Goal: Information Seeking & Learning: Learn about a topic

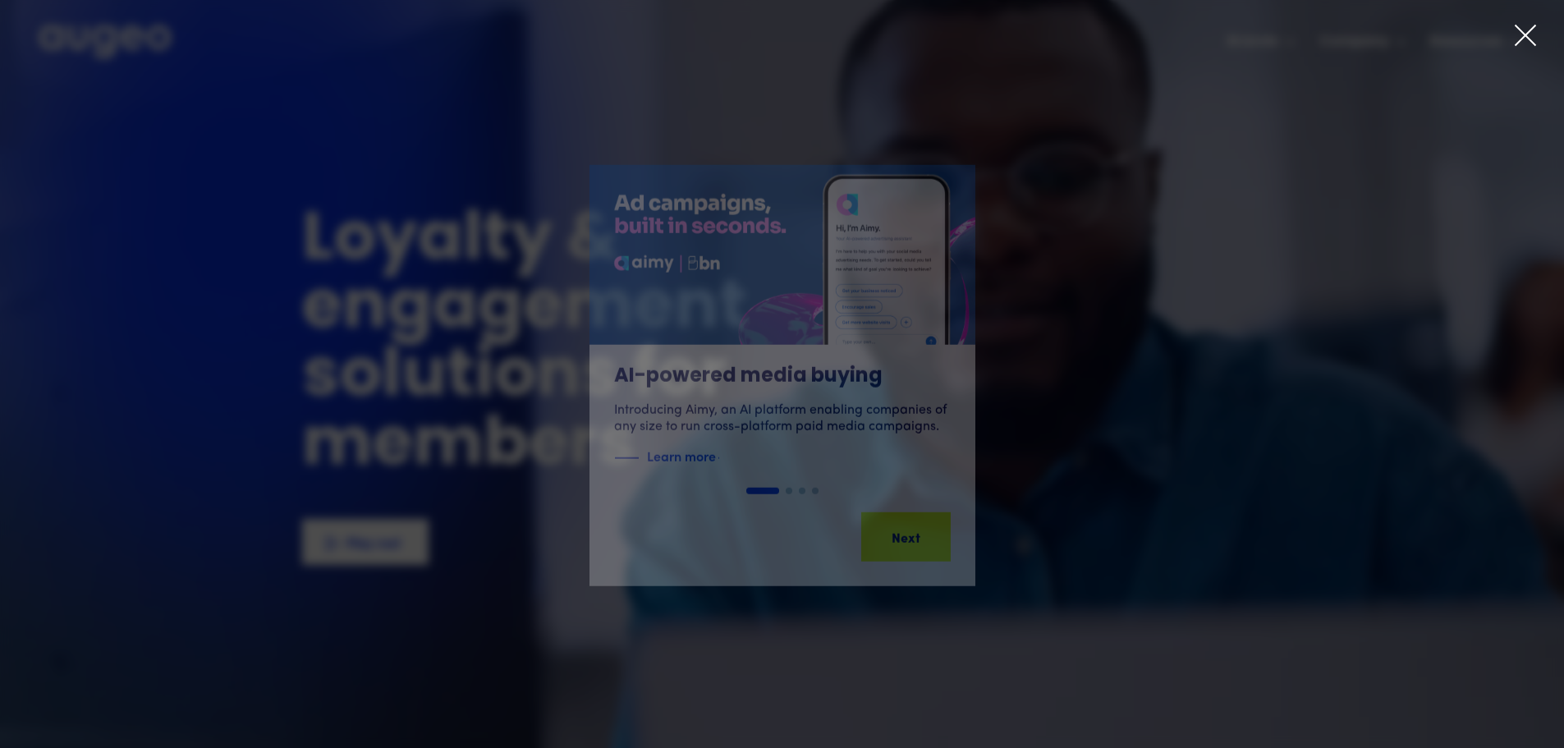
click at [1531, 36] on icon at bounding box center [1525, 35] width 25 height 25
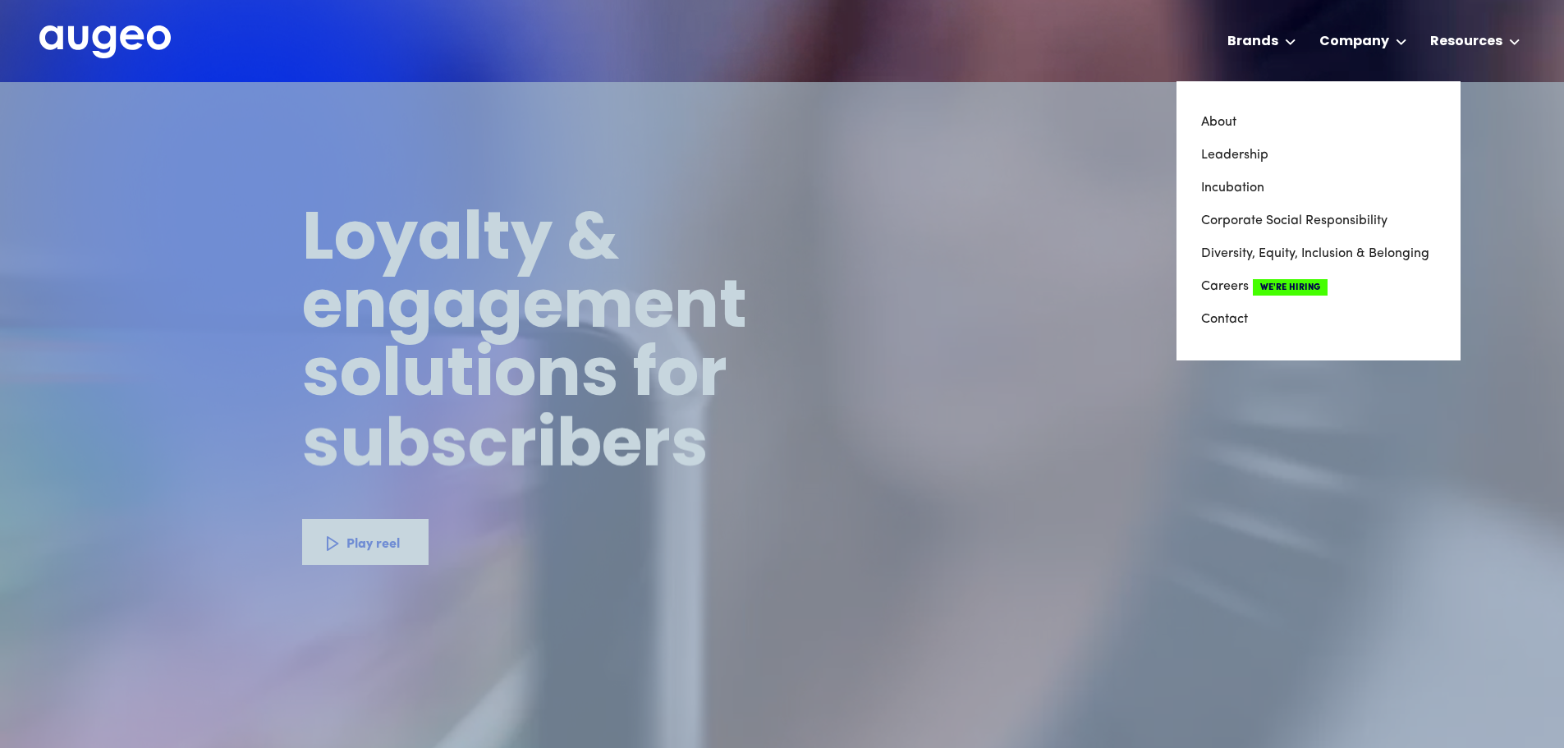
click at [1242, 126] on link "About" at bounding box center [1318, 122] width 235 height 33
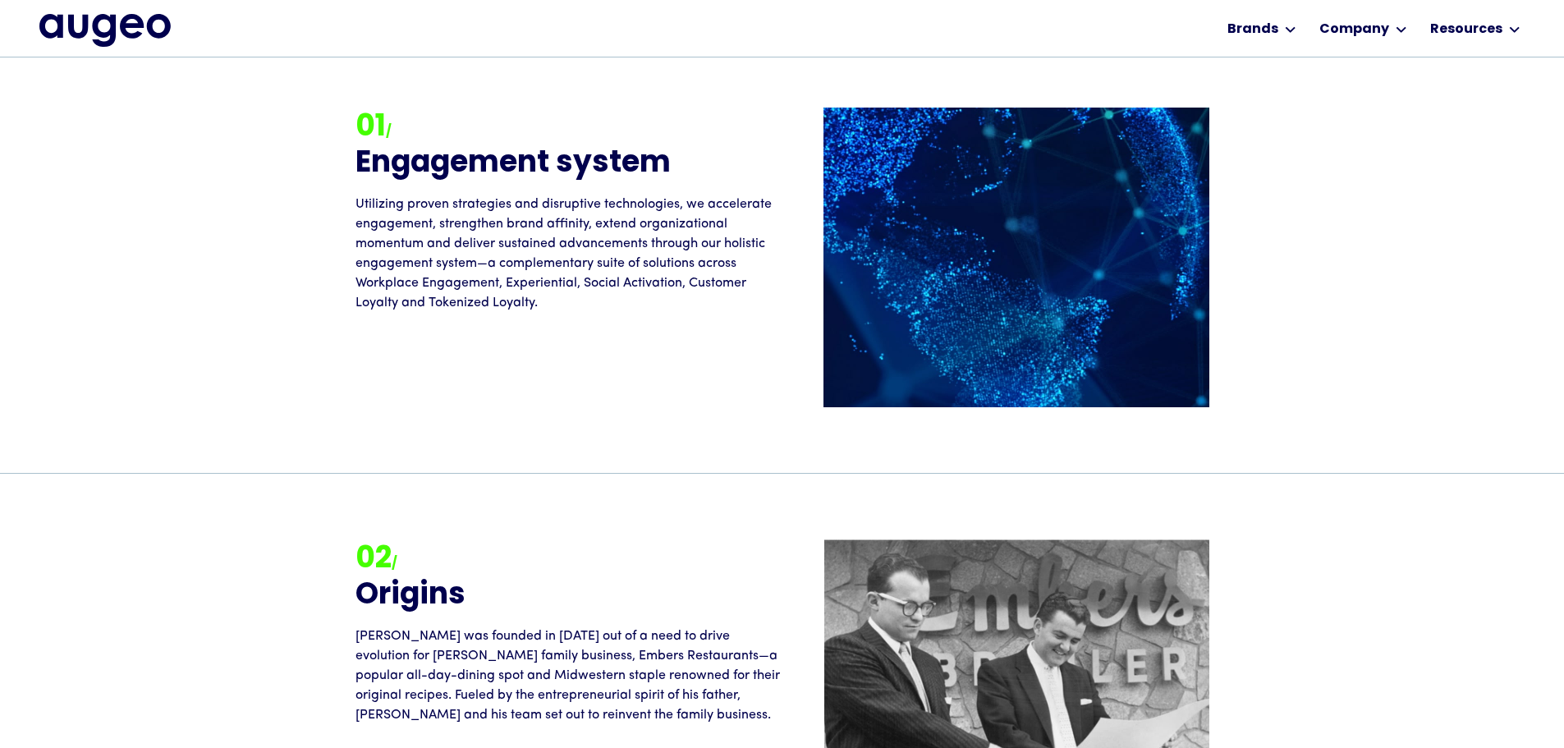
scroll to position [1572, 0]
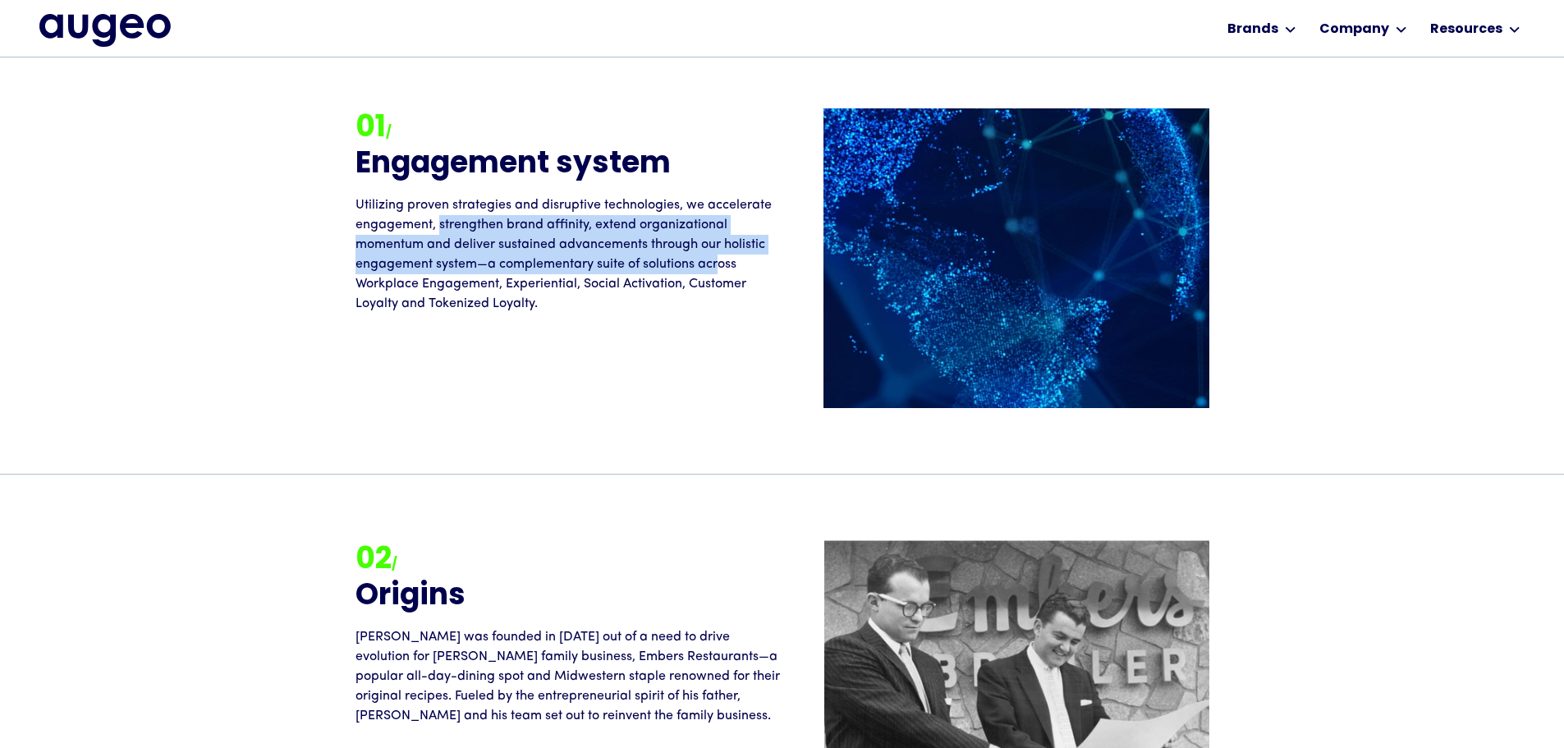
drag, startPoint x: 438, startPoint y: 231, endPoint x: 717, endPoint y: 271, distance: 282.0
click at [717, 271] on p "Utilizing proven strategies and disruptive technologies, we accelerate engageme…" at bounding box center [568, 254] width 427 height 118
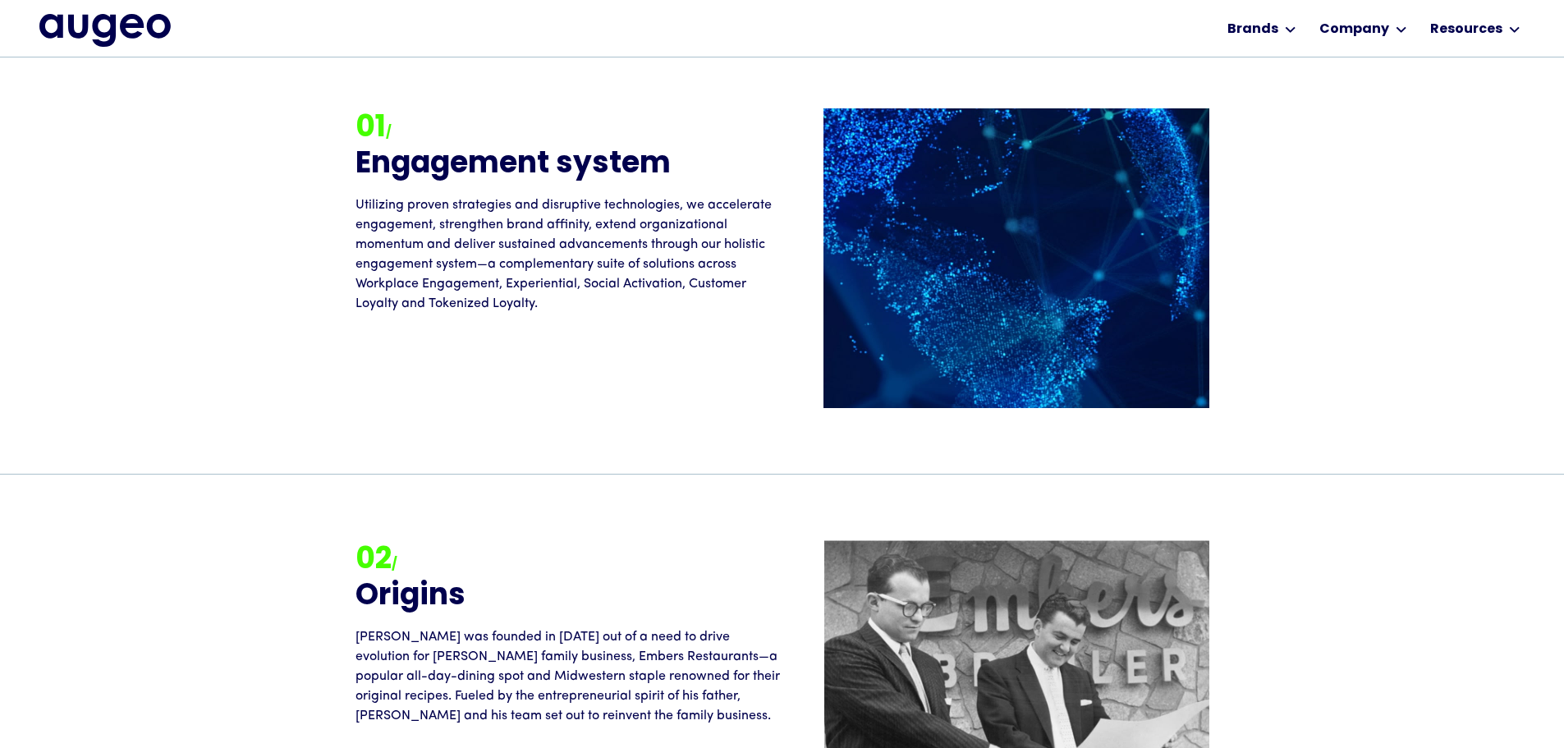
click at [616, 300] on p "Utilizing proven strategies and disruptive technologies, we accelerate engageme…" at bounding box center [568, 254] width 427 height 118
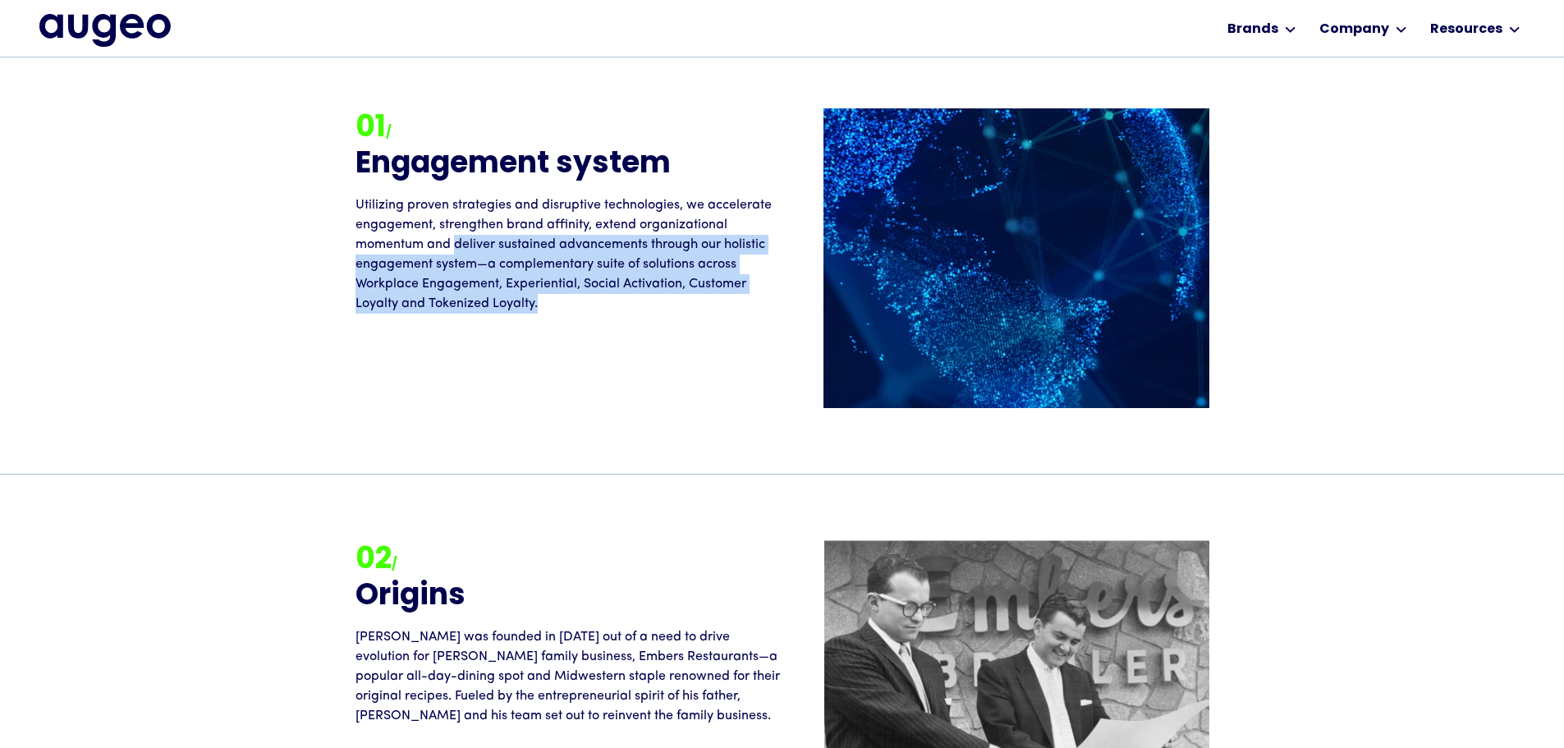
drag, startPoint x: 573, startPoint y: 303, endPoint x: 454, endPoint y: 241, distance: 134.0
click at [454, 241] on p "Utilizing proven strategies and disruptive technologies, we accelerate engageme…" at bounding box center [568, 254] width 427 height 118
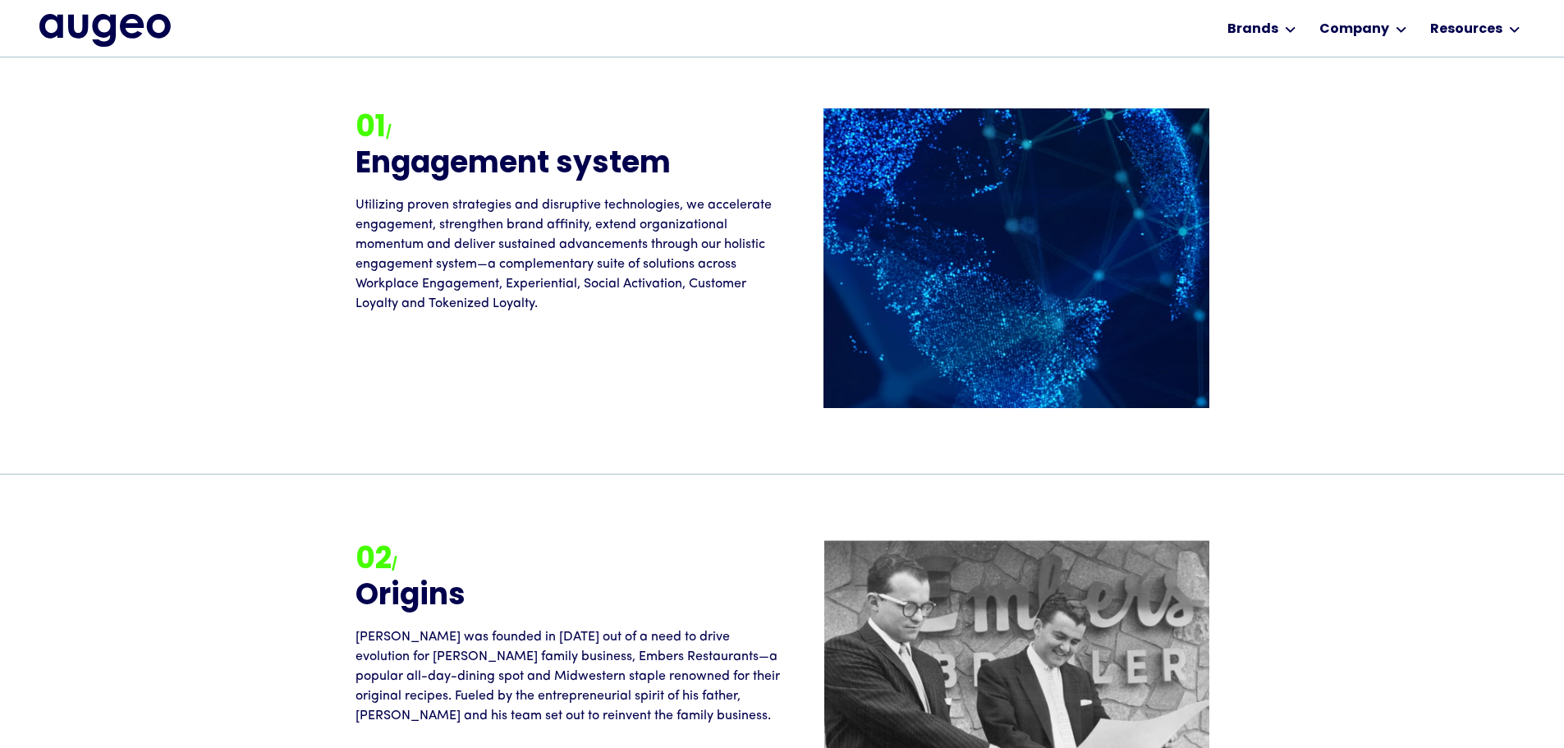
click at [416, 245] on p "Utilizing proven strategies and disruptive technologies, we accelerate engageme…" at bounding box center [568, 254] width 427 height 118
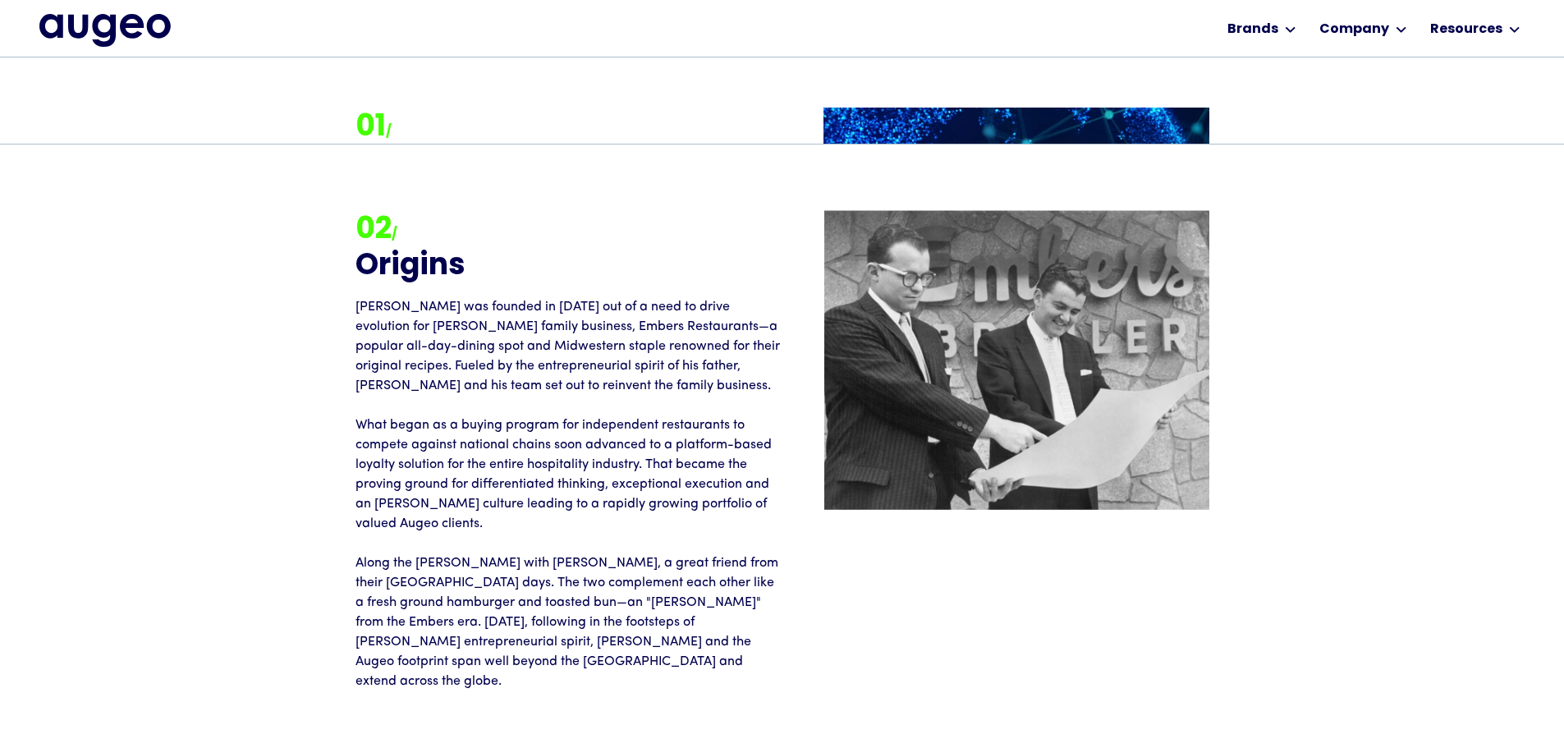
scroll to position [1903, 0]
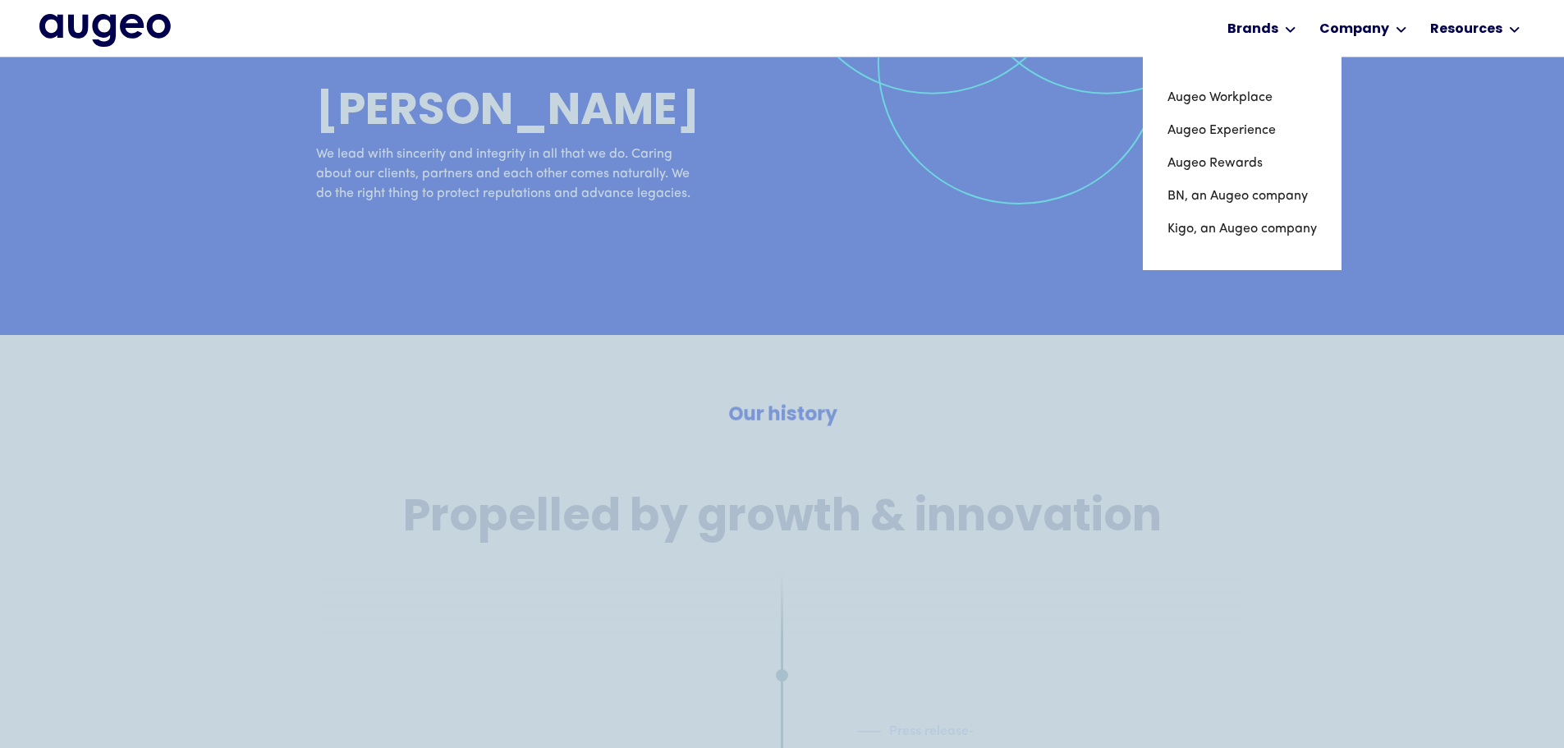
click at [1246, 104] on link "Augeo Workplace" at bounding box center [1241, 97] width 149 height 33
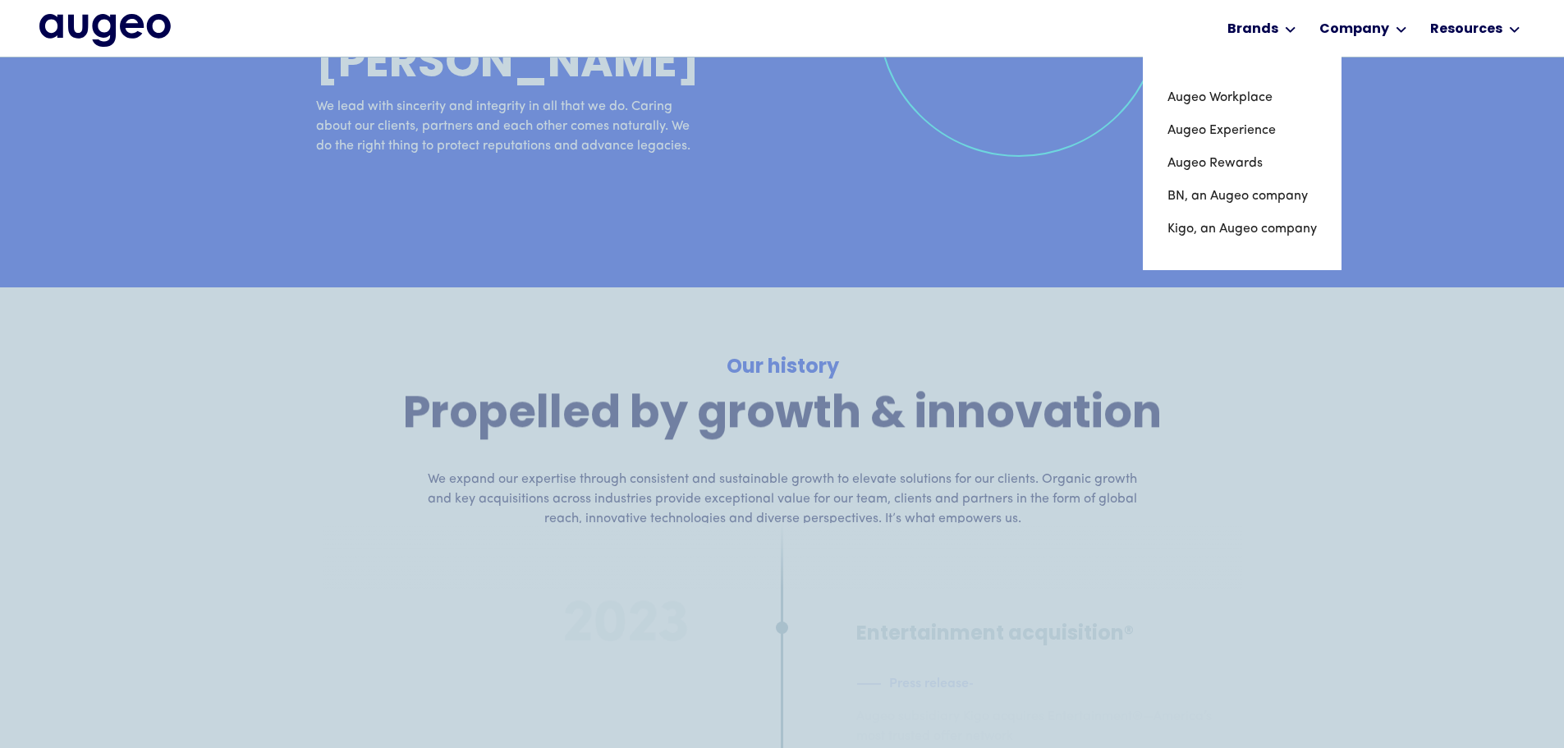
scroll to position [6750, 0]
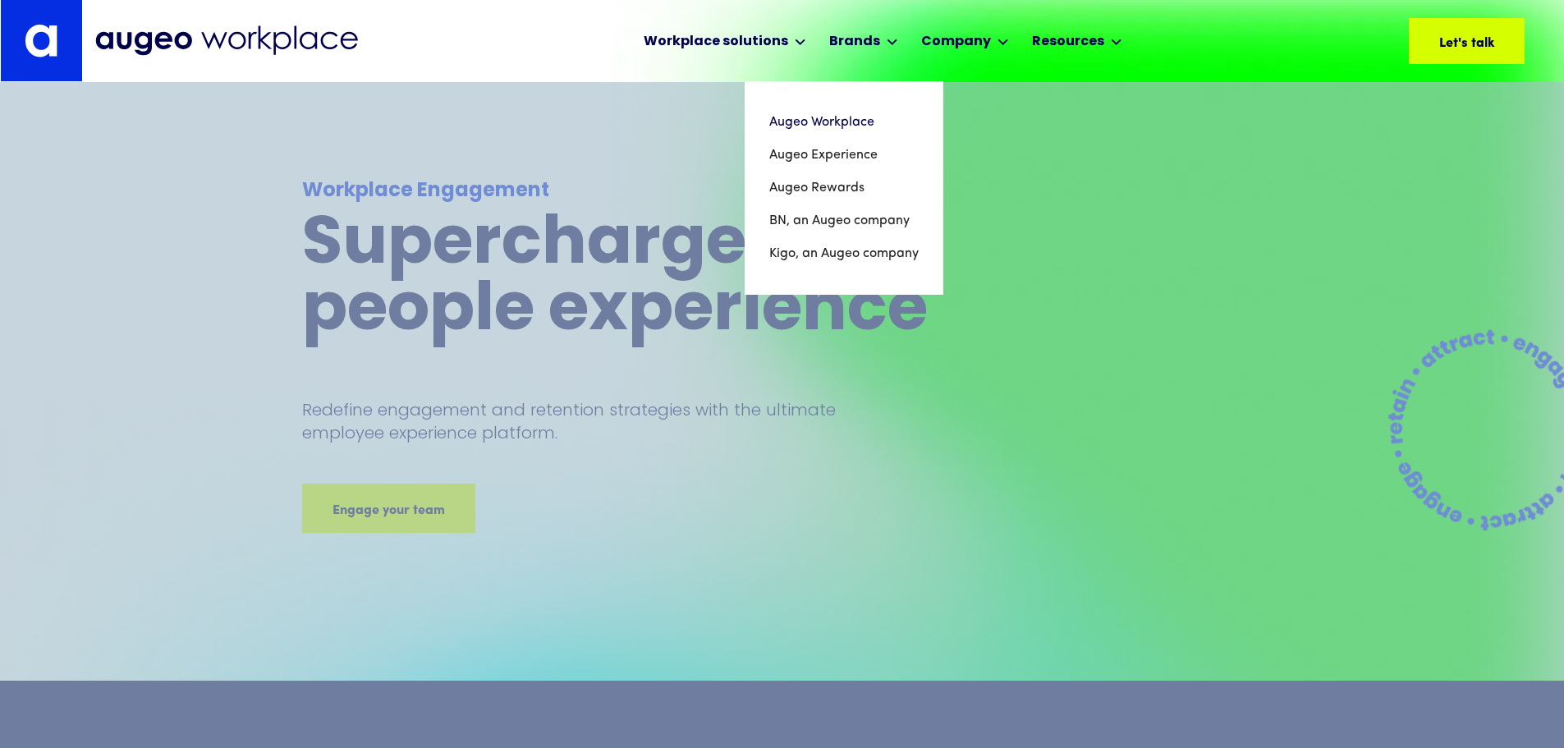
click at [769, 184] on link "Augeo Rewards" at bounding box center [843, 188] width 149 height 33
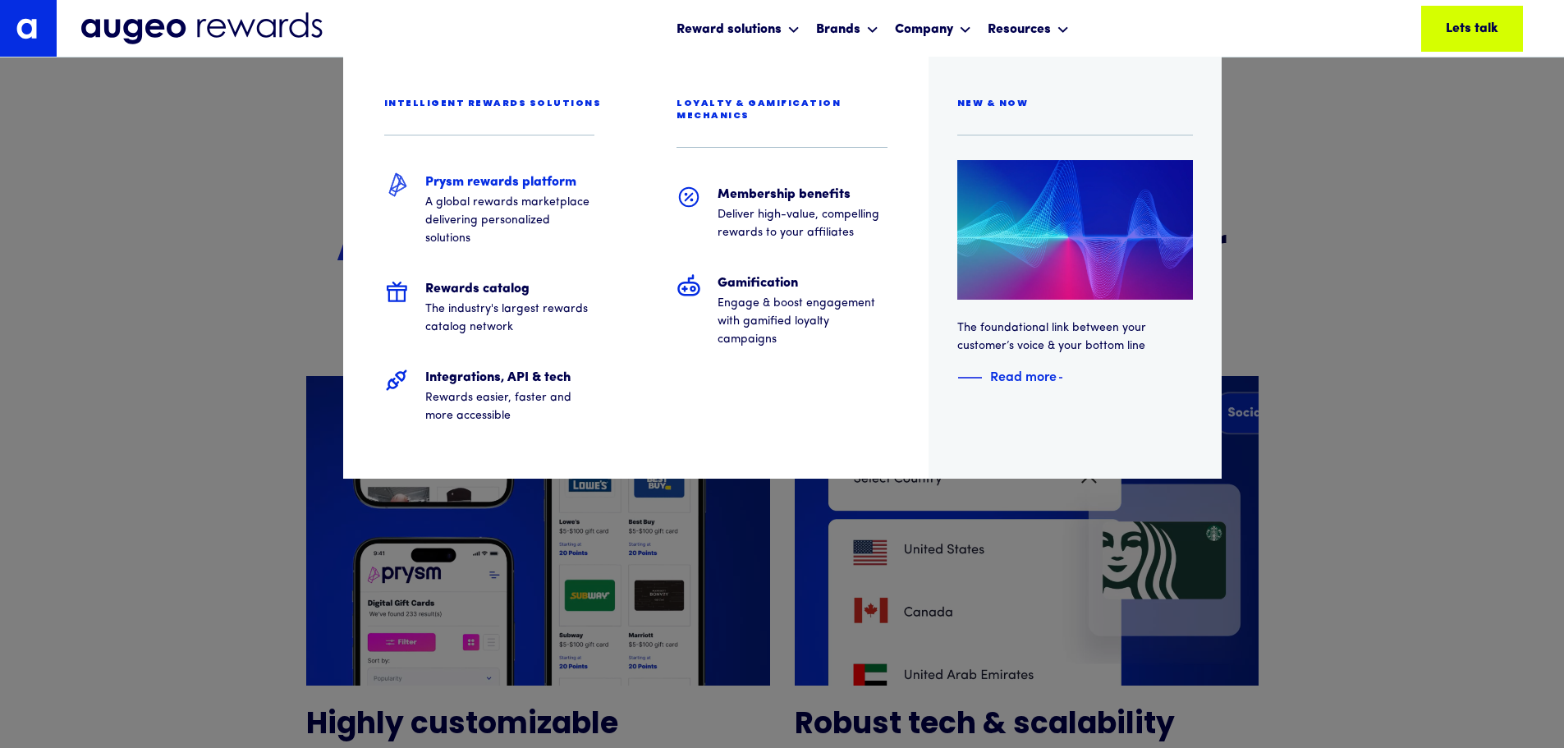
click at [544, 179] on h5 "Prysm rewards platform" at bounding box center [510, 182] width 170 height 20
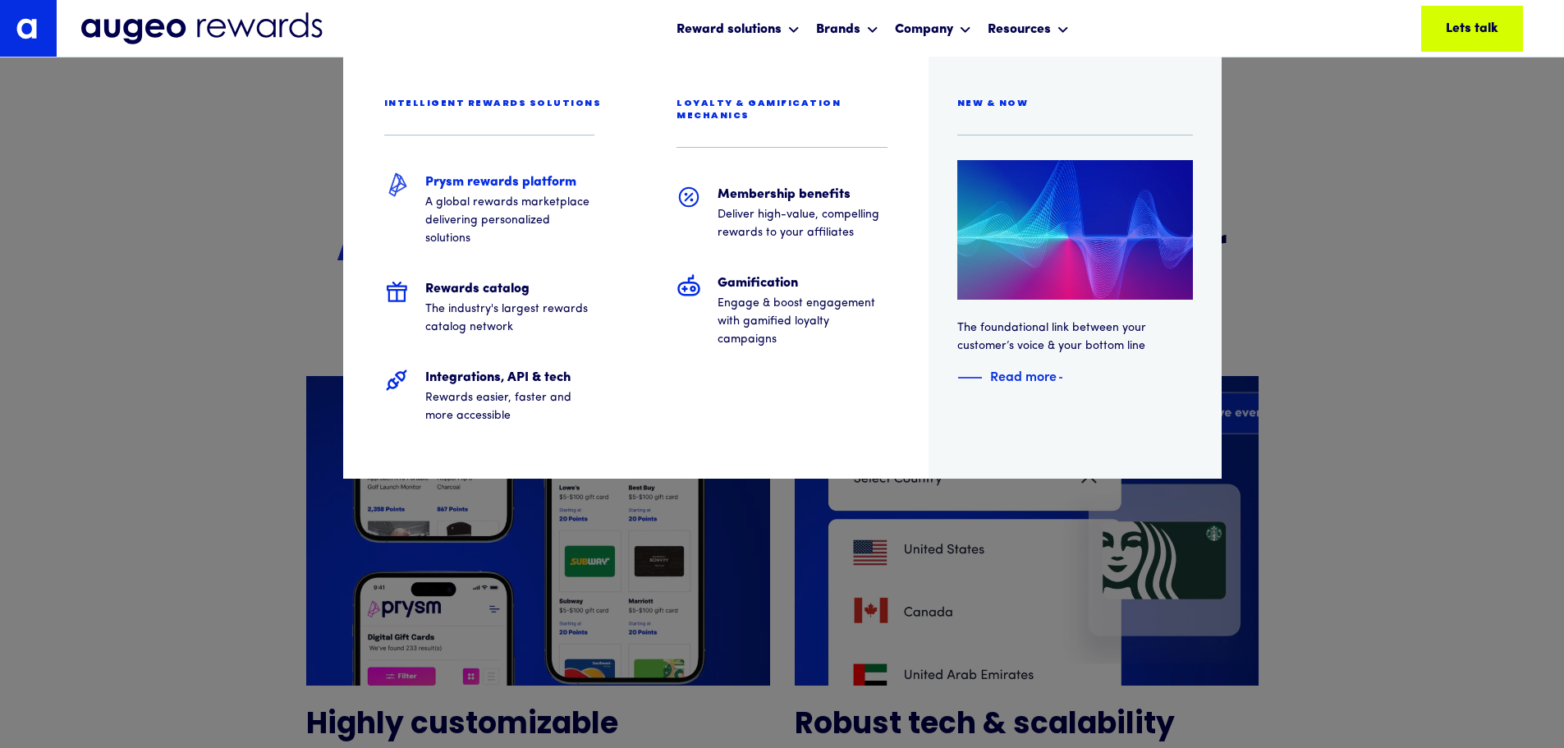
scroll to position [3640, 0]
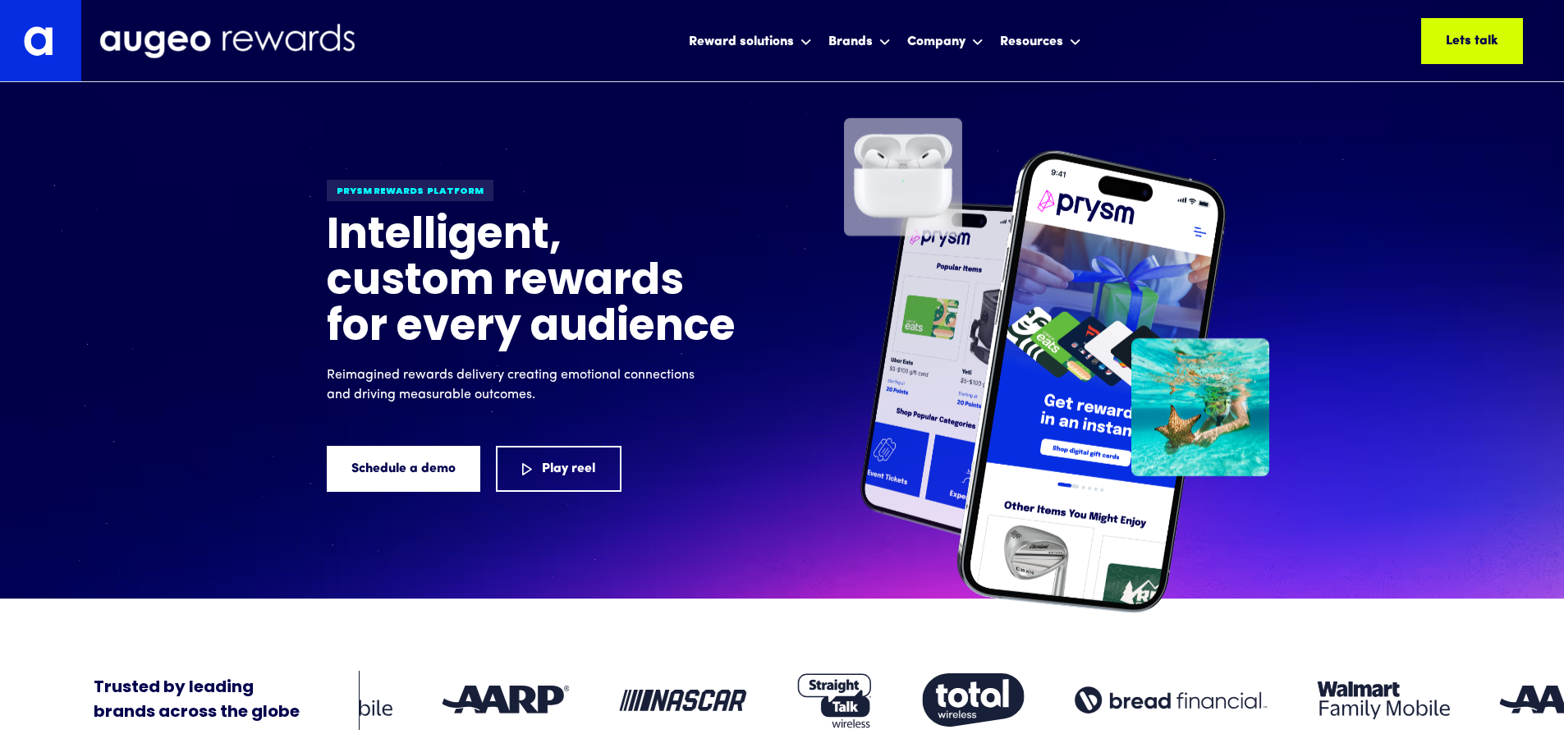
click at [17, 41] on img at bounding box center [40, 40] width 81 height 81
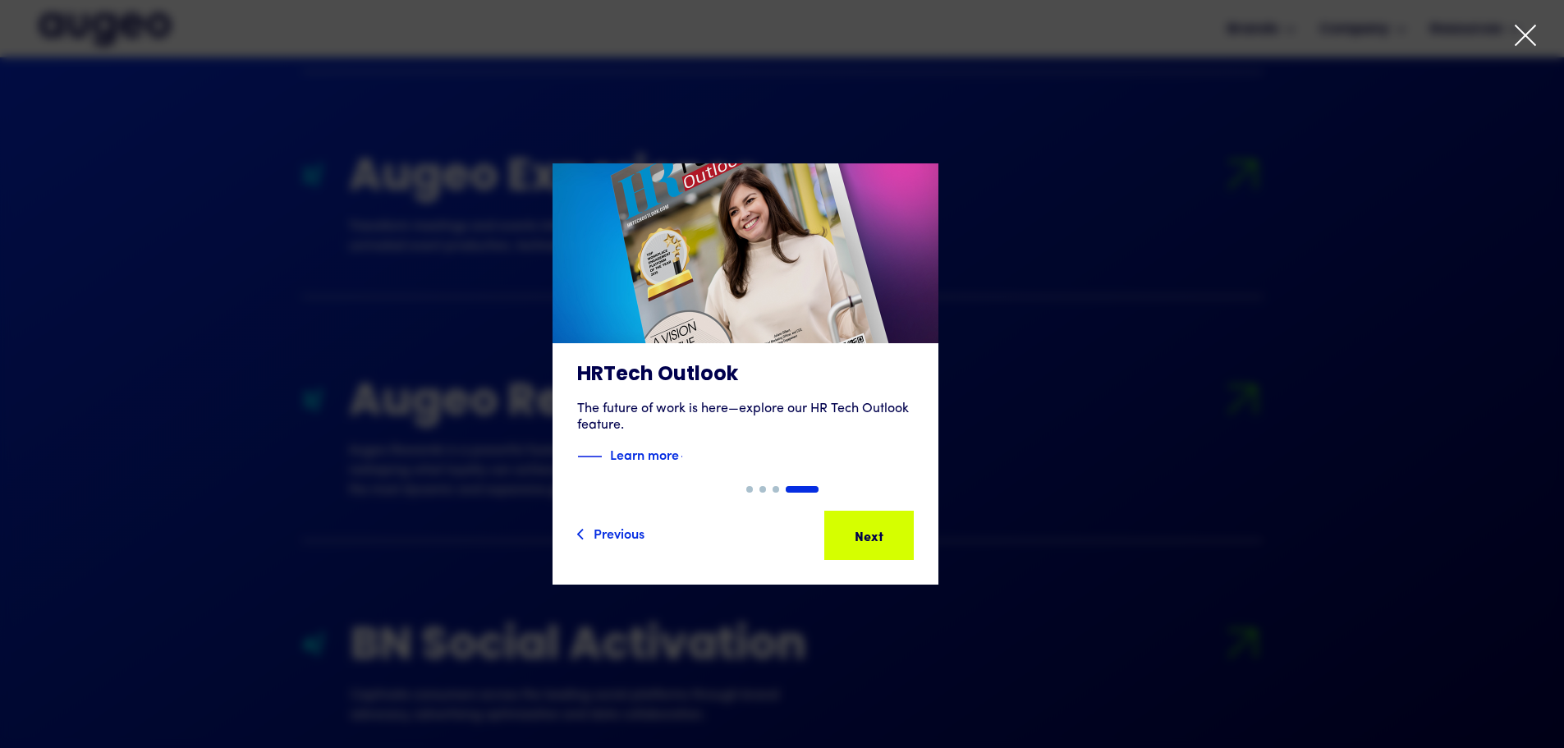
click at [912, 553] on div "Next Next Next Next" at bounding box center [869, 535] width 86 height 46
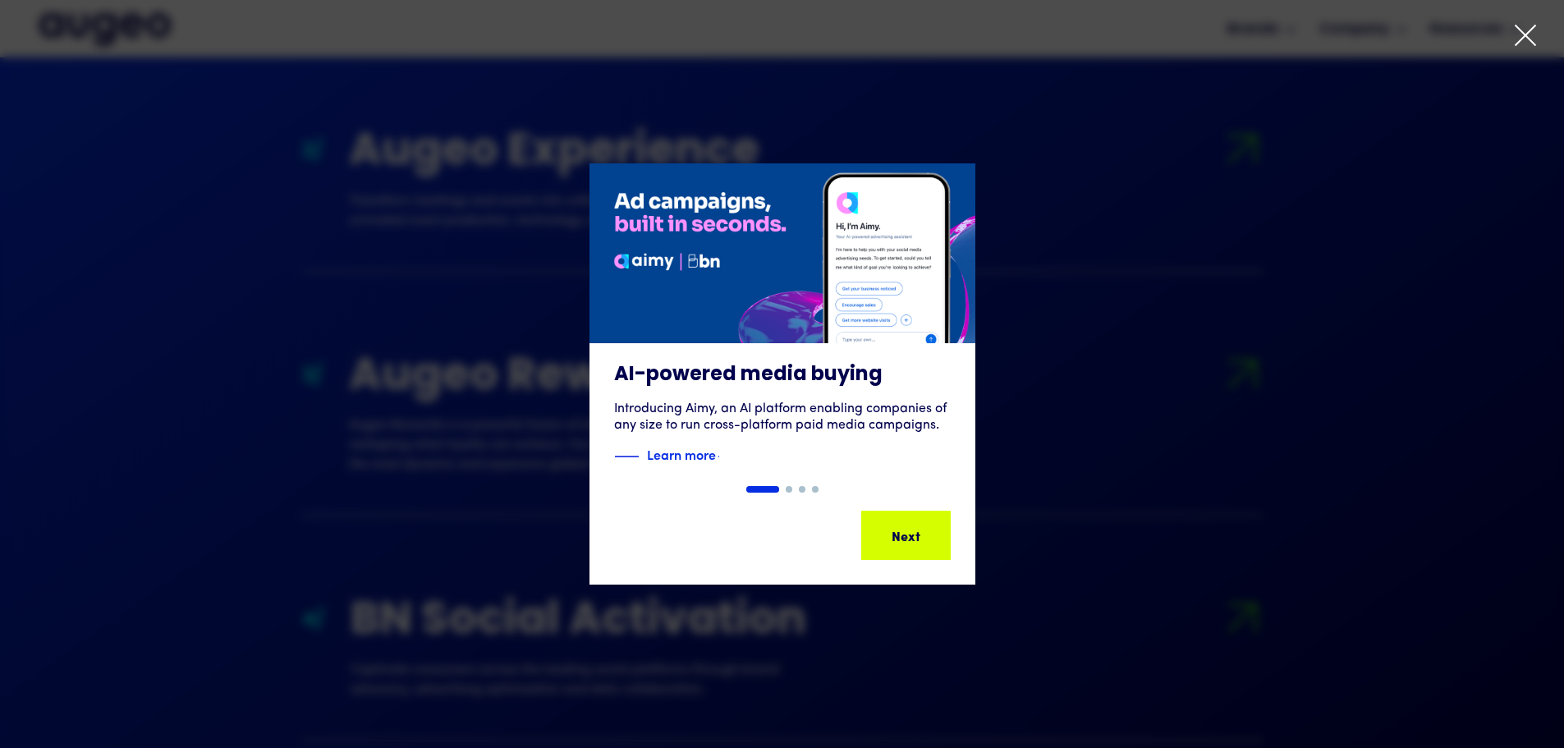
click at [914, 538] on div "Next" at bounding box center [928, 535] width 29 height 20
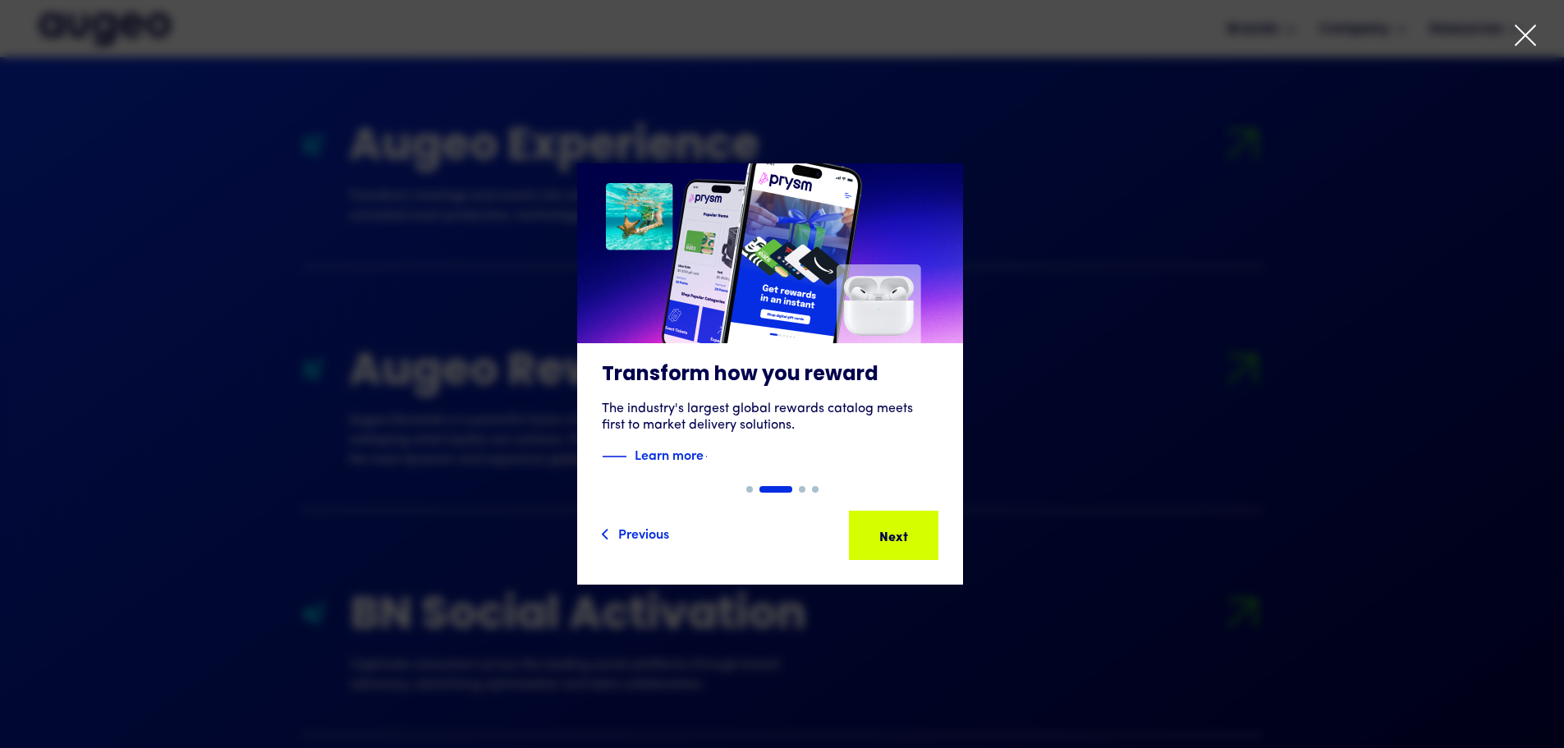
scroll to position [1903, 0]
click at [1516, 39] on icon at bounding box center [1525, 35] width 25 height 25
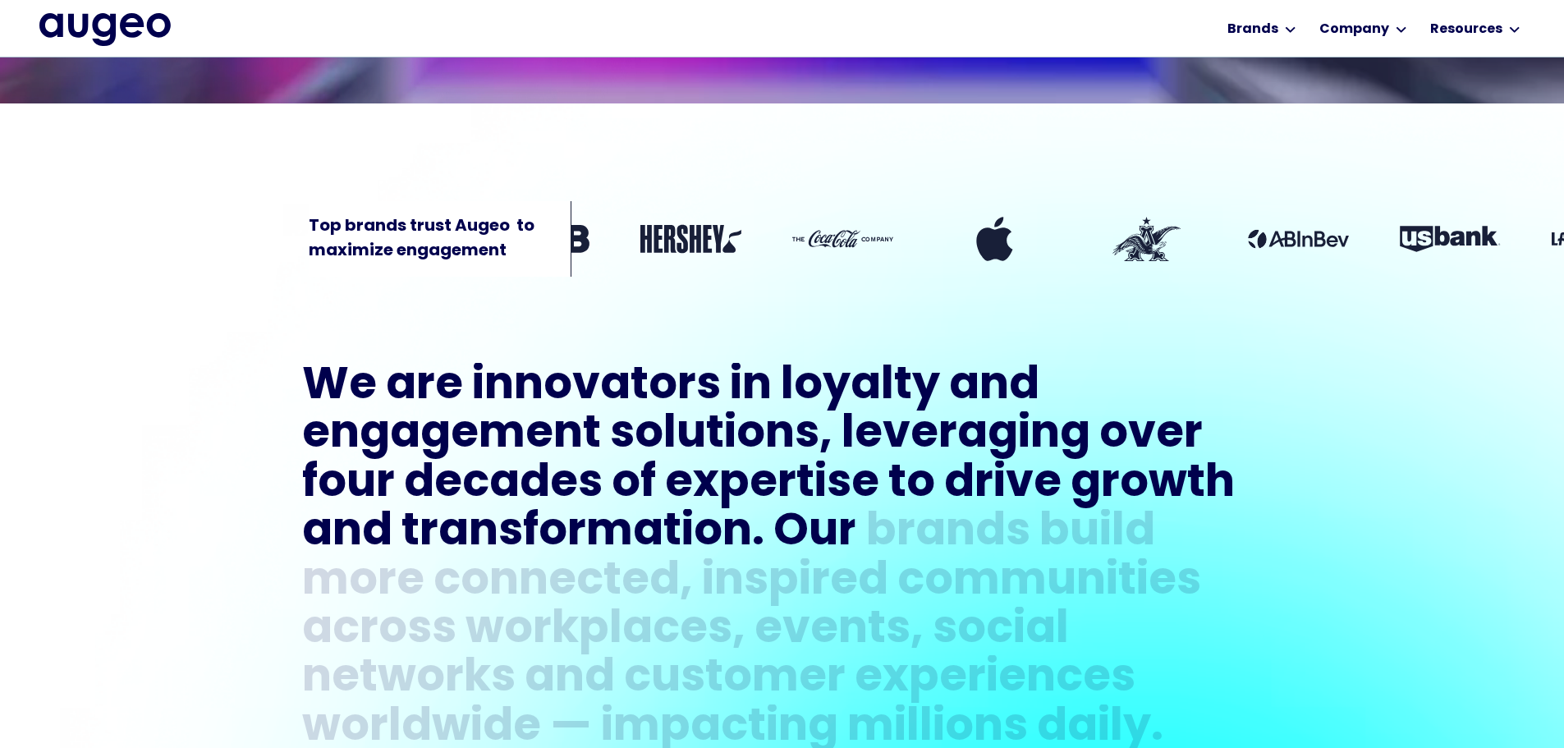
scroll to position [431, 0]
